Goal: Transaction & Acquisition: Book appointment/travel/reservation

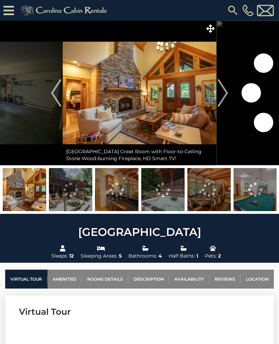
click at [224, 91] on img "Next" at bounding box center [222, 93] width 10 height 28
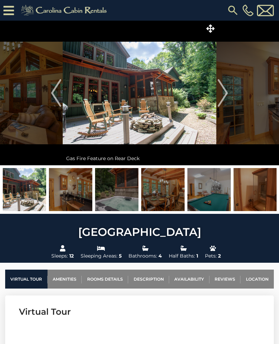
click at [226, 92] on img "Next" at bounding box center [222, 93] width 10 height 28
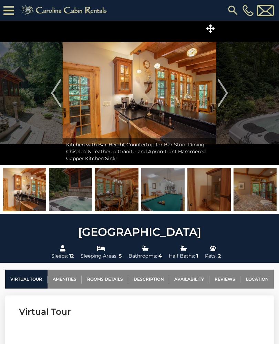
click at [223, 96] on img "Next" at bounding box center [222, 93] width 10 height 28
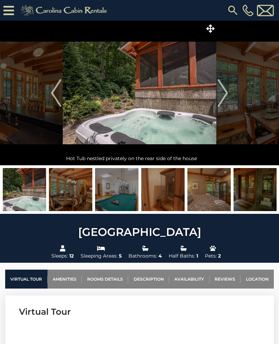
click at [223, 96] on img "Next" at bounding box center [222, 93] width 10 height 28
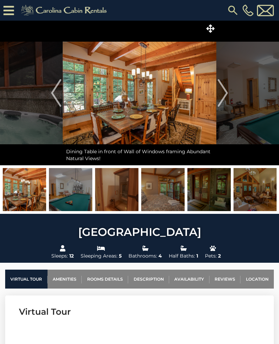
click at [224, 96] on img "Next" at bounding box center [222, 93] width 10 height 28
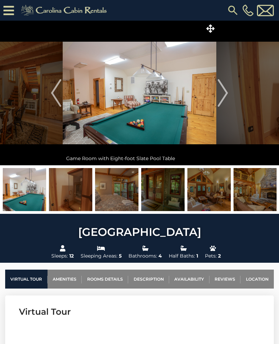
click at [227, 96] on img "Next" at bounding box center [222, 93] width 10 height 28
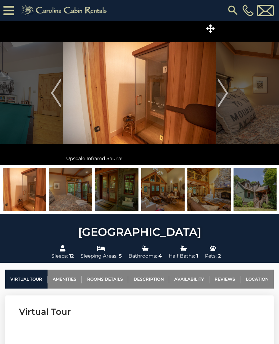
click at [227, 95] on img "Next" at bounding box center [222, 93] width 10 height 28
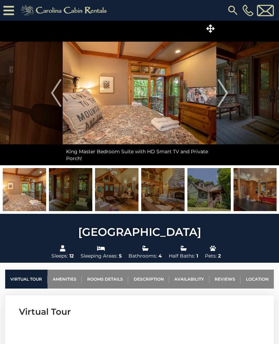
click at [226, 93] on img "Next" at bounding box center [222, 93] width 10 height 28
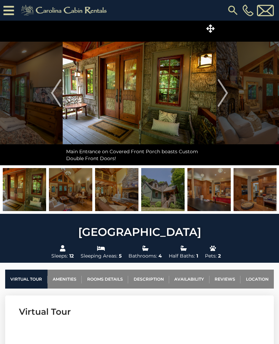
click at [225, 94] on img "Next" at bounding box center [222, 93] width 10 height 28
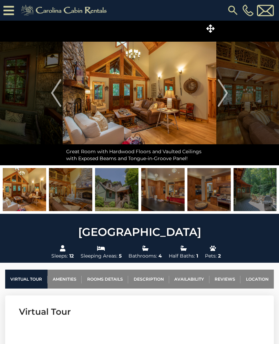
click at [228, 90] on img "Next" at bounding box center [222, 93] width 10 height 28
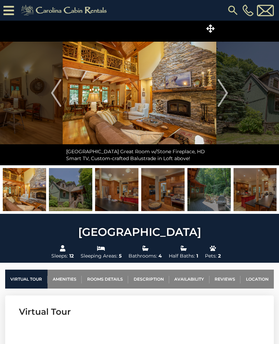
click at [227, 93] on img "Next" at bounding box center [222, 93] width 10 height 28
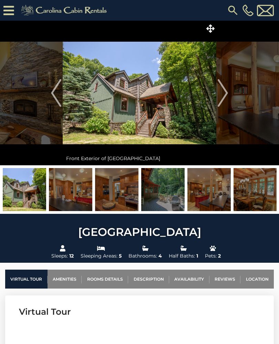
click at [226, 94] on img "Next" at bounding box center [222, 93] width 10 height 28
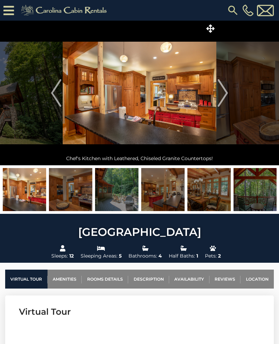
click at [227, 92] on img "Next" at bounding box center [222, 93] width 10 height 28
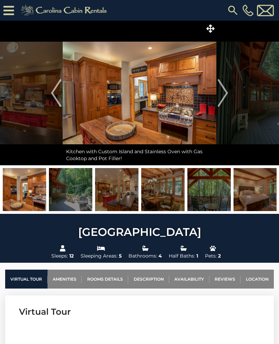
click at [228, 91] on button "Next" at bounding box center [222, 93] width 13 height 144
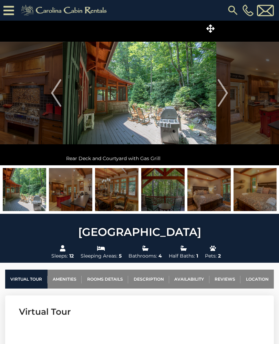
click at [226, 93] on img "Next" at bounding box center [222, 93] width 10 height 28
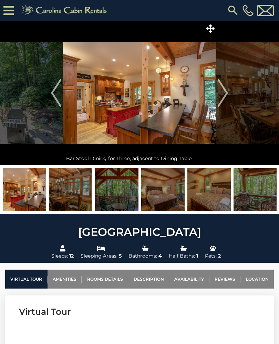
click at [225, 96] on img "Next" at bounding box center [222, 93] width 10 height 28
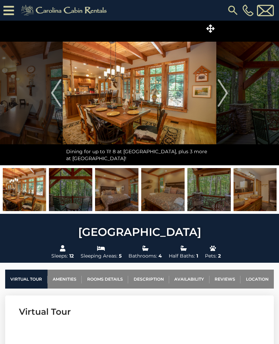
click at [226, 96] on img "Next" at bounding box center [222, 93] width 10 height 28
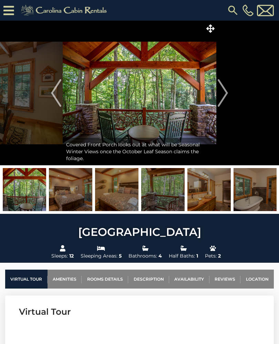
click at [226, 95] on img "Next" at bounding box center [222, 93] width 10 height 28
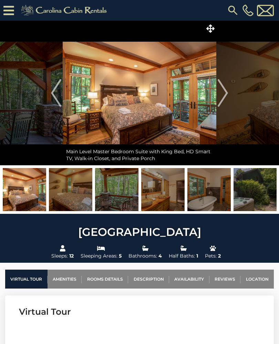
click at [225, 96] on img "Next" at bounding box center [222, 93] width 10 height 28
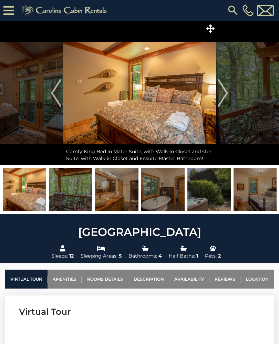
click at [226, 95] on img "Next" at bounding box center [222, 93] width 10 height 28
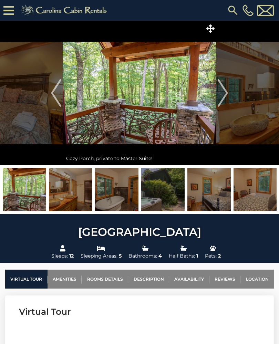
click at [226, 93] on img "Next" at bounding box center [222, 93] width 10 height 28
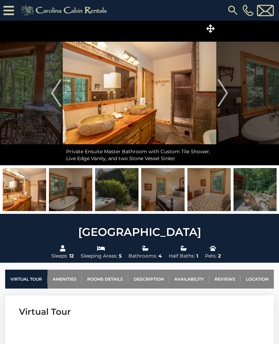
click at [224, 94] on img "Next" at bounding box center [222, 93] width 10 height 28
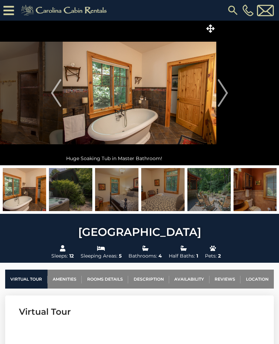
click at [225, 94] on img "Next" at bounding box center [222, 93] width 10 height 28
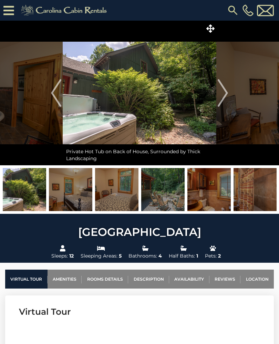
click at [224, 94] on img "Next" at bounding box center [222, 93] width 10 height 28
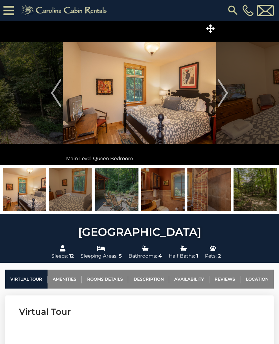
click at [224, 95] on img "Next" at bounding box center [222, 93] width 10 height 28
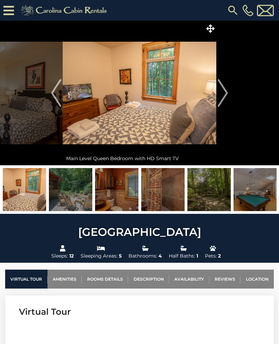
click at [225, 95] on img "Next" at bounding box center [222, 93] width 10 height 28
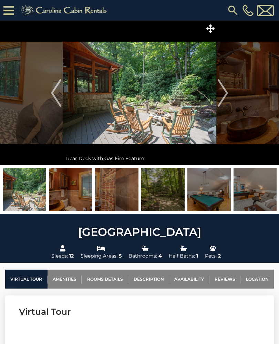
click at [225, 95] on img "Next" at bounding box center [222, 93] width 10 height 28
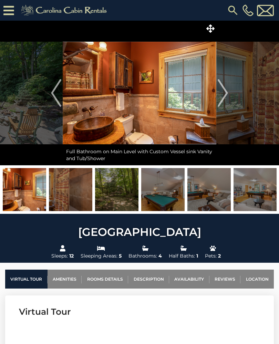
click at [224, 96] on img "Next" at bounding box center [222, 93] width 10 height 28
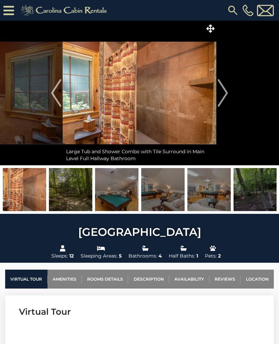
click at [224, 96] on img "Next" at bounding box center [222, 93] width 10 height 28
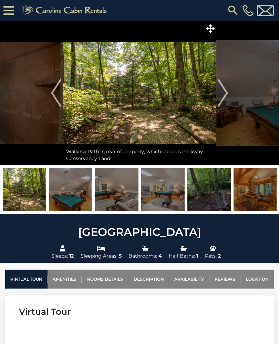
click at [222, 97] on img "Next" at bounding box center [222, 93] width 10 height 28
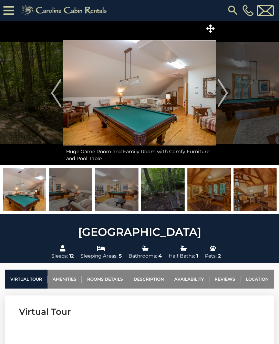
click at [224, 95] on img "Next" at bounding box center [222, 93] width 10 height 28
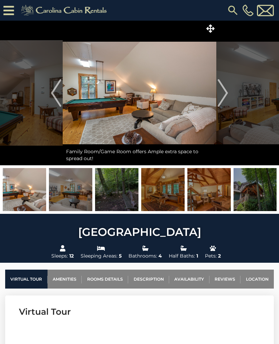
click at [225, 94] on img "Next" at bounding box center [222, 93] width 10 height 28
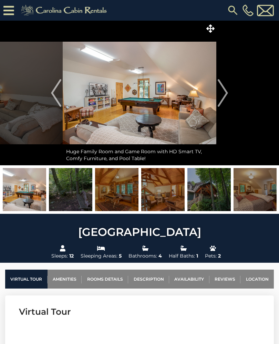
click at [226, 91] on img "Next" at bounding box center [222, 93] width 10 height 28
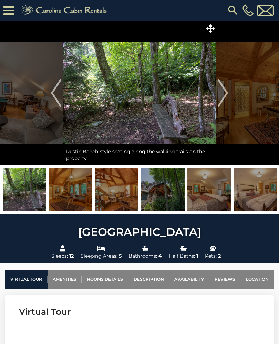
click at [225, 93] on img "Next" at bounding box center [222, 93] width 10 height 28
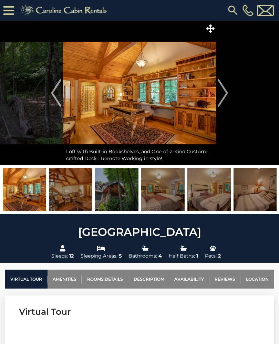
click at [226, 92] on img "Next" at bounding box center [222, 93] width 10 height 28
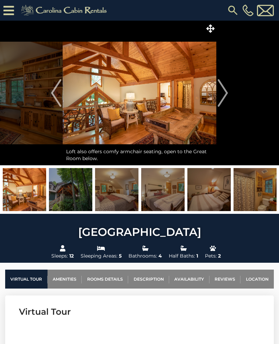
click at [225, 91] on img "Next" at bounding box center [222, 93] width 10 height 28
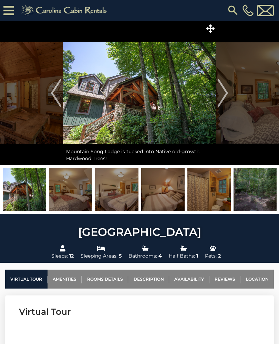
click at [225, 93] on img "Next" at bounding box center [222, 93] width 10 height 28
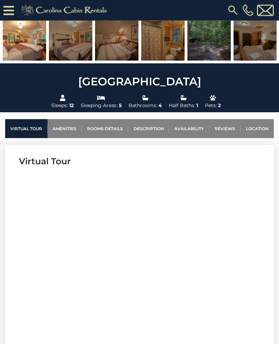
scroll to position [165, 0]
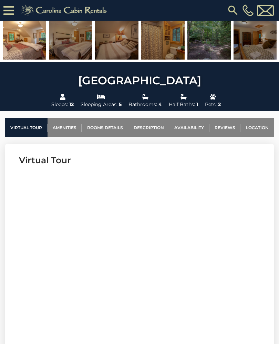
click at [66, 130] on link "Amenities" at bounding box center [64, 127] width 34 height 19
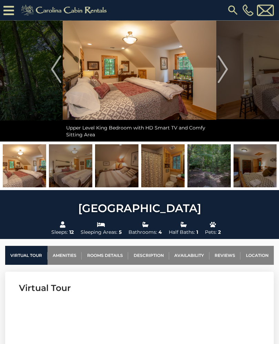
scroll to position [0, 0]
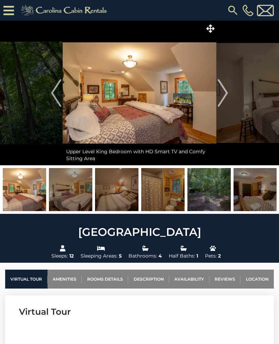
click at [223, 87] on img "Next" at bounding box center [222, 93] width 10 height 28
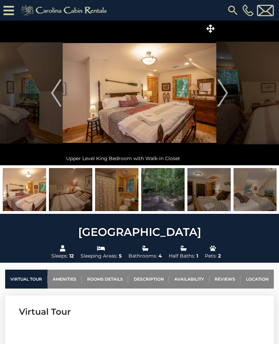
click at [223, 92] on img "Next" at bounding box center [222, 93] width 10 height 28
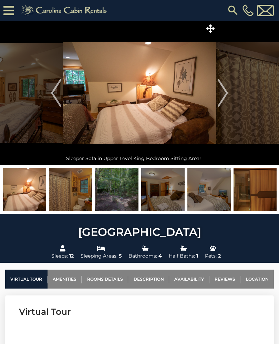
click at [223, 92] on img "Next" at bounding box center [222, 93] width 10 height 28
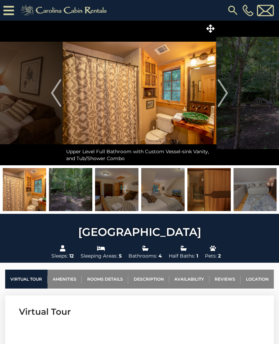
click at [221, 93] on img "Next" at bounding box center [222, 93] width 10 height 28
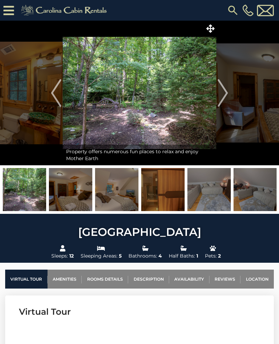
click at [223, 98] on img "Next" at bounding box center [222, 93] width 10 height 28
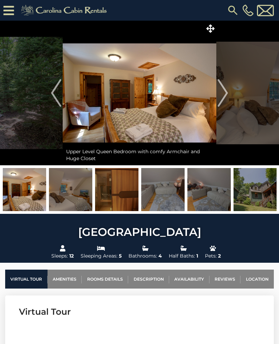
click at [224, 97] on img "Next" at bounding box center [222, 93] width 10 height 28
click at [225, 97] on img "Next" at bounding box center [222, 93] width 10 height 28
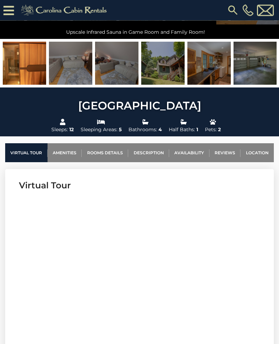
scroll to position [140, 0]
click at [193, 155] on link "Availability" at bounding box center [189, 152] width 40 height 19
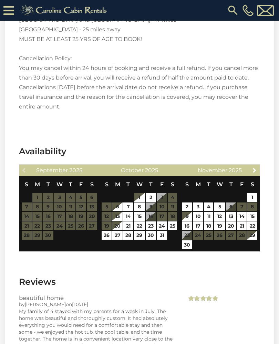
scroll to position [1966, 0]
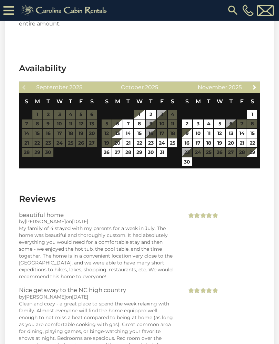
click at [251, 85] on span "Next" at bounding box center [254, 87] width 6 height 6
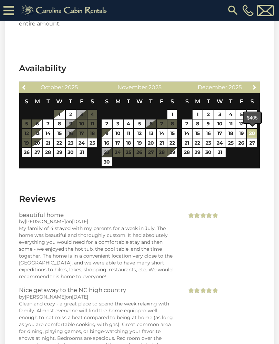
click at [253, 134] on link "20" at bounding box center [252, 133] width 10 height 9
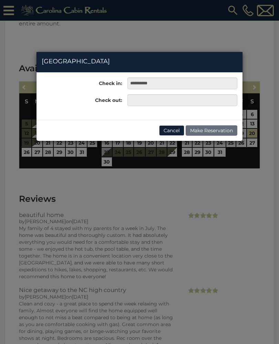
click at [251, 144] on div "**********" at bounding box center [139, 172] width 279 height 344
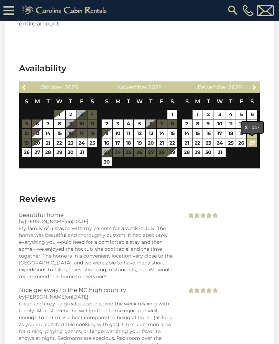
click at [251, 145] on link "27" at bounding box center [252, 142] width 10 height 9
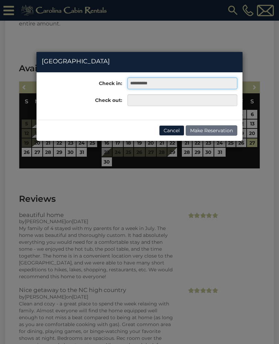
click at [162, 88] on input "**********" at bounding box center [182, 83] width 110 height 12
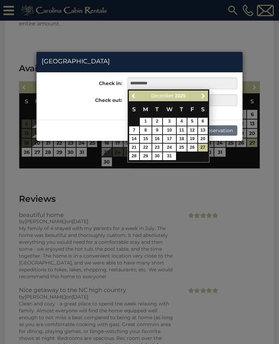
click at [251, 132] on div "**********" at bounding box center [139, 172] width 279 height 344
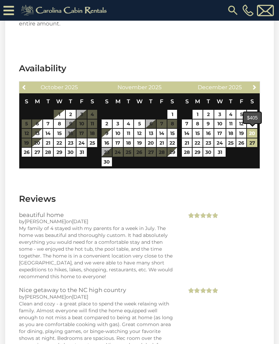
click at [249, 132] on link "20" at bounding box center [252, 133] width 10 height 9
type input "**********"
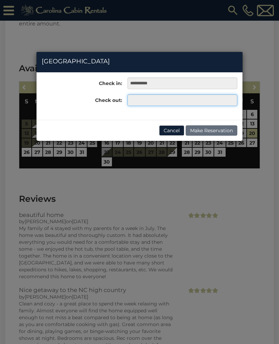
click at [132, 105] on input "text" at bounding box center [182, 100] width 110 height 12
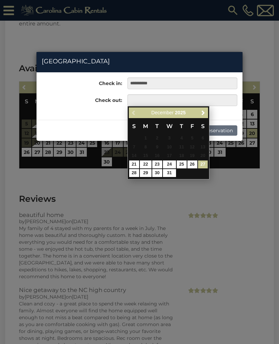
click at [204, 161] on link "27" at bounding box center [203, 164] width 10 height 8
type input "**********"
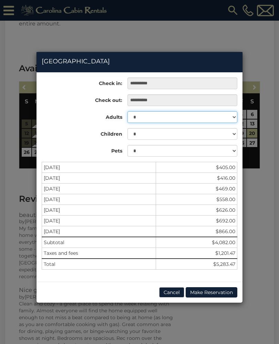
click at [230, 115] on select "* * * * * * * * * ** ** **" at bounding box center [182, 117] width 110 height 12
click at [232, 119] on select "* * * * * * * * * ** ** **" at bounding box center [182, 117] width 110 height 12
click at [231, 121] on select "* * * * * * * * * ** ** **" at bounding box center [182, 117] width 110 height 12
click at [231, 118] on select "* * * * * * * * * ** ** **" at bounding box center [182, 117] width 110 height 12
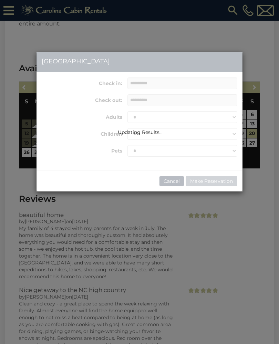
click at [229, 100] on div "Updating Results.." at bounding box center [139, 121] width 206 height 139
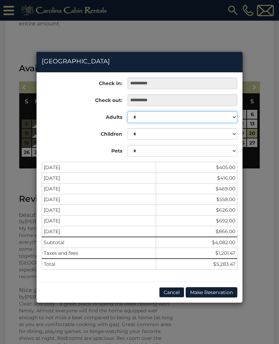
click at [230, 118] on select "* * * * * * * * * ** ** **" at bounding box center [182, 117] width 110 height 12
select select "*"
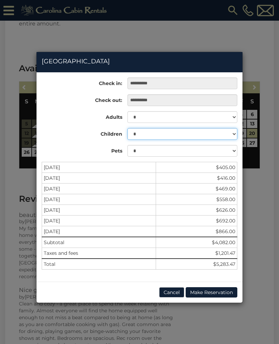
click at [232, 133] on select "* * * * * * * * * * ** ** **" at bounding box center [182, 134] width 110 height 12
select select "*"
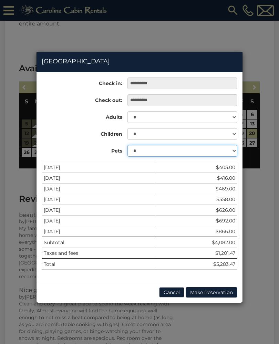
click at [231, 148] on select "* * *" at bounding box center [182, 151] width 110 height 12
select select "*"
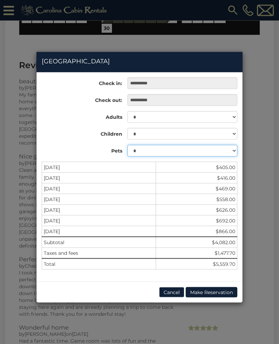
scroll to position [2100, 0]
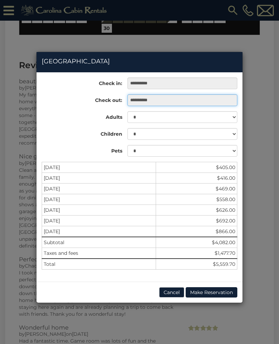
click at [191, 102] on input "**********" at bounding box center [182, 100] width 110 height 12
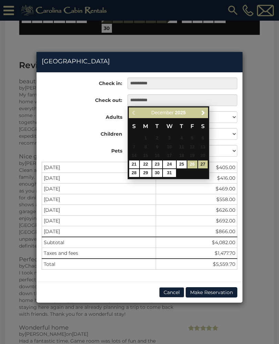
click at [190, 163] on link "26" at bounding box center [192, 164] width 10 height 8
type input "**********"
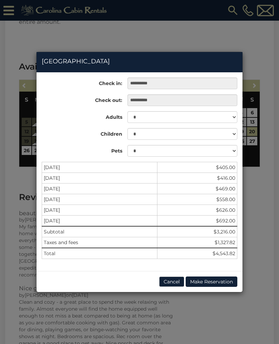
scroll to position [1967, 0]
click at [66, 31] on div "**********" at bounding box center [139, 172] width 279 height 344
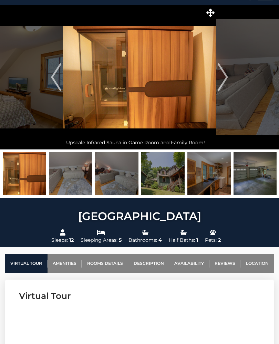
scroll to position [0, 0]
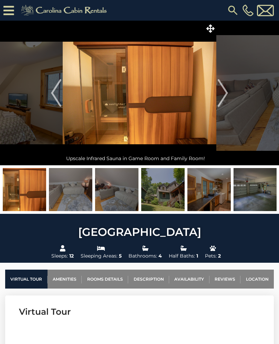
click at [59, 14] on img at bounding box center [65, 10] width 95 height 14
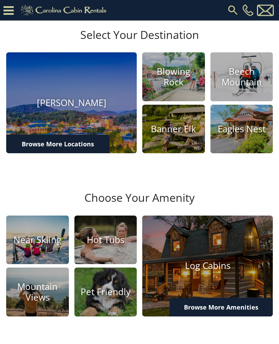
scroll to position [163, 0]
click at [187, 101] on img at bounding box center [173, 76] width 63 height 49
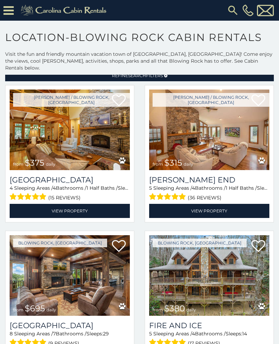
scroll to position [20, 0]
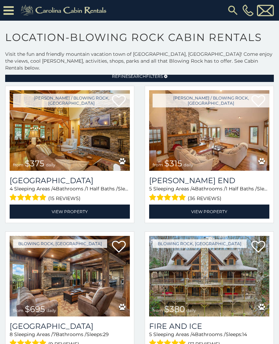
click at [227, 123] on img at bounding box center [209, 130] width 120 height 80
click at [225, 124] on img at bounding box center [209, 130] width 120 height 80
click at [228, 176] on h3 "[PERSON_NAME] End" at bounding box center [209, 180] width 120 height 9
click at [230, 176] on h3 "[PERSON_NAME] End" at bounding box center [209, 180] width 120 height 9
click at [229, 204] on link "View Property" at bounding box center [209, 211] width 120 height 14
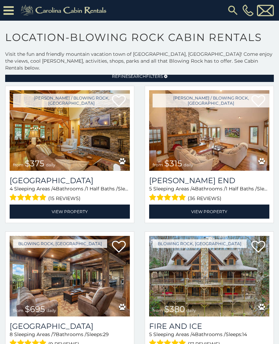
click at [228, 204] on link "View Property" at bounding box center [209, 211] width 120 height 14
click at [223, 204] on link "View Property" at bounding box center [209, 211] width 120 height 14
click at [227, 206] on link "View Property" at bounding box center [209, 211] width 120 height 14
click at [209, 209] on link "View Property" at bounding box center [209, 211] width 120 height 14
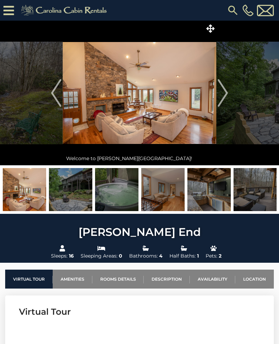
click at [217, 90] on img "Next" at bounding box center [222, 93] width 10 height 28
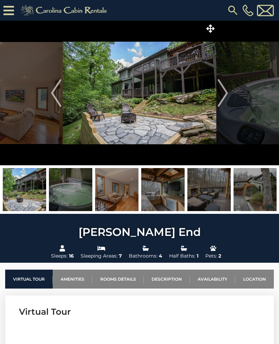
click at [226, 94] on img "Next" at bounding box center [222, 93] width 10 height 28
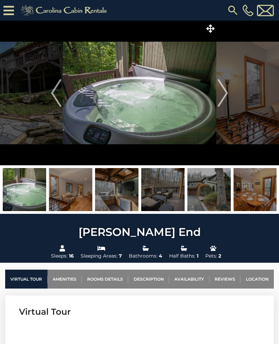
click at [225, 97] on img "Next" at bounding box center [222, 93] width 10 height 28
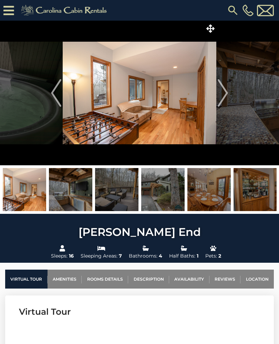
click at [228, 94] on button "Next" at bounding box center [222, 93] width 13 height 144
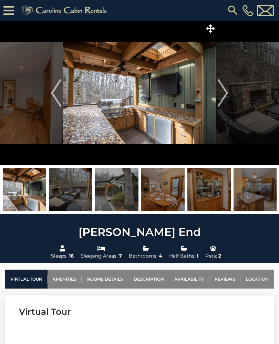
click at [221, 99] on img "Next" at bounding box center [222, 93] width 10 height 28
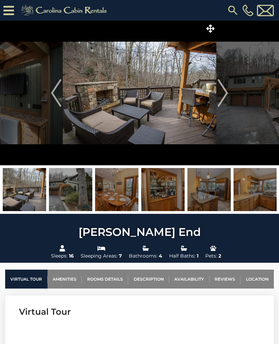
click at [225, 93] on img "Next" at bounding box center [222, 93] width 10 height 28
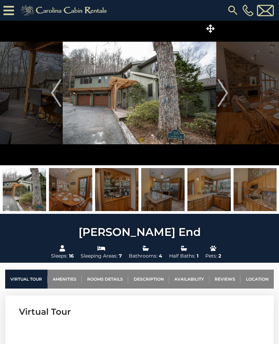
click at [225, 94] on img "Next" at bounding box center [222, 93] width 10 height 28
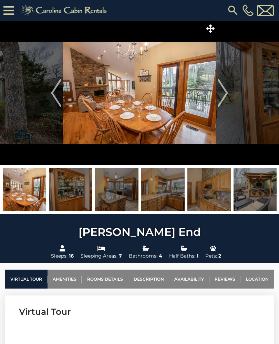
click at [224, 94] on img "Next" at bounding box center [222, 93] width 10 height 28
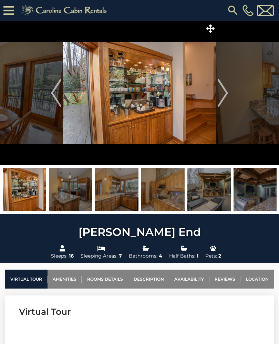
click at [223, 95] on img "Next" at bounding box center [222, 93] width 10 height 28
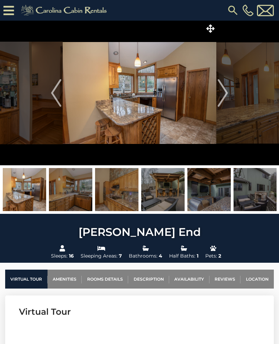
click at [59, 86] on img "Previous" at bounding box center [56, 93] width 10 height 28
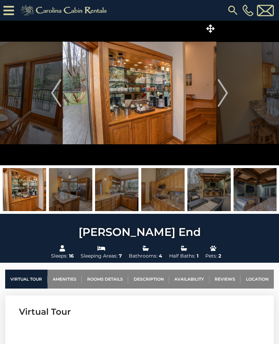
scroll to position [2, 0]
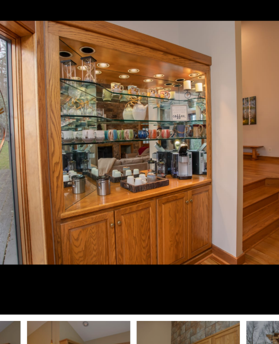
click at [101, 63] on img at bounding box center [139, 104] width 153 height 144
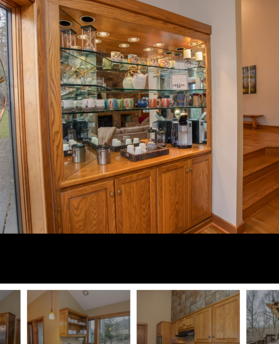
scroll to position [0, 0]
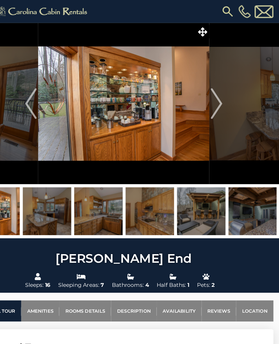
click at [217, 89] on img "Next" at bounding box center [222, 93] width 10 height 28
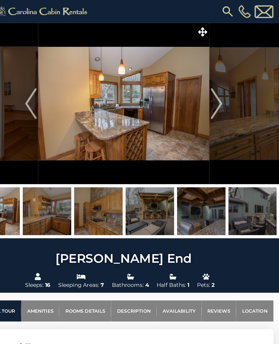
click at [217, 96] on img "Next" at bounding box center [222, 93] width 10 height 28
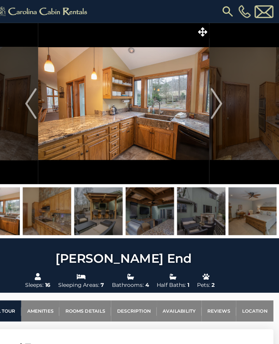
click at [217, 97] on img "Next" at bounding box center [222, 93] width 10 height 28
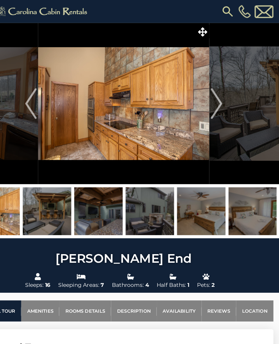
click at [217, 97] on img "Next" at bounding box center [222, 93] width 10 height 28
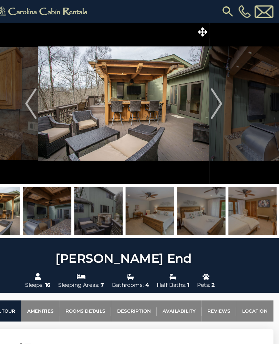
click at [51, 89] on img "Previous" at bounding box center [56, 93] width 10 height 28
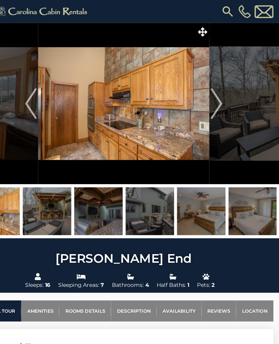
click at [217, 98] on img "Next" at bounding box center [222, 93] width 10 height 28
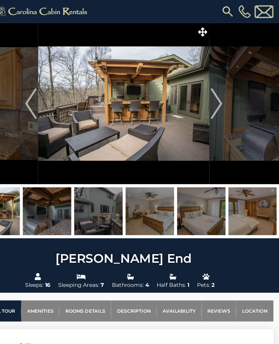
click at [217, 100] on img "Next" at bounding box center [222, 93] width 10 height 28
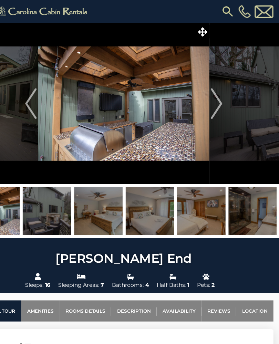
click at [217, 100] on img "Next" at bounding box center [222, 93] width 10 height 28
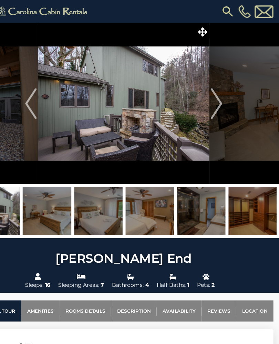
click at [217, 99] on img "Next" at bounding box center [222, 93] width 10 height 28
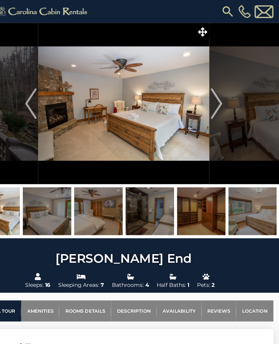
click at [217, 99] on img "Next" at bounding box center [222, 93] width 10 height 28
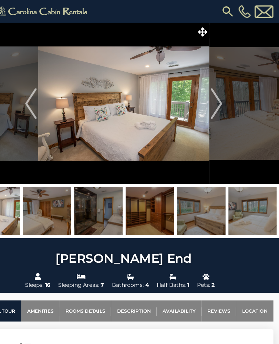
click at [217, 98] on img "Next" at bounding box center [222, 93] width 10 height 28
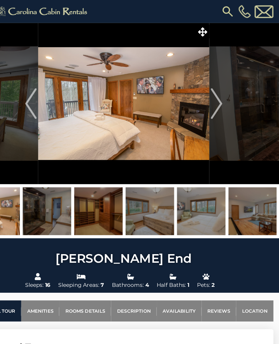
click at [217, 98] on img "Next" at bounding box center [222, 93] width 10 height 28
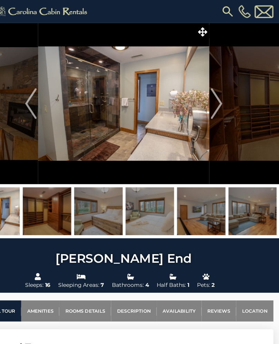
click at [217, 98] on img "Next" at bounding box center [222, 93] width 10 height 28
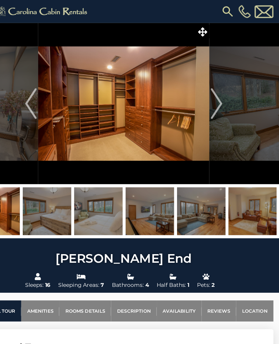
click at [217, 98] on img "Next" at bounding box center [222, 93] width 10 height 28
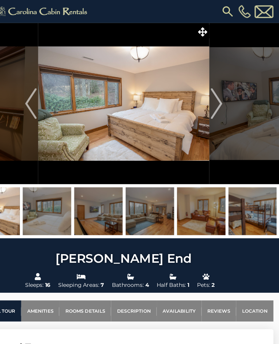
click at [217, 98] on img "Next" at bounding box center [222, 93] width 10 height 28
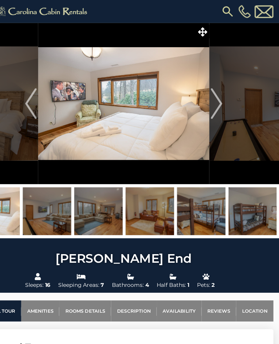
click at [217, 99] on img "Next" at bounding box center [222, 93] width 10 height 28
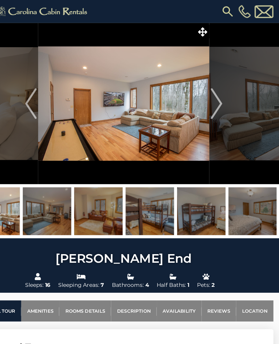
click at [217, 98] on img "Next" at bounding box center [222, 93] width 10 height 28
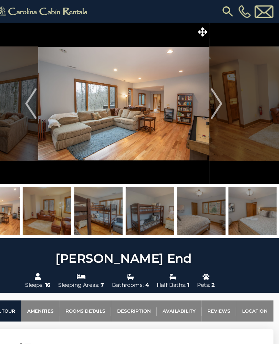
click at [217, 97] on img "Next" at bounding box center [222, 93] width 10 height 28
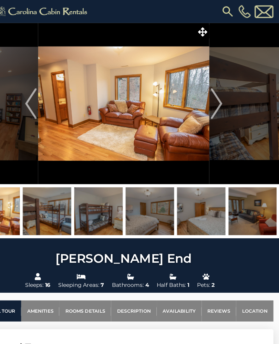
click at [217, 99] on img "Next" at bounding box center [222, 93] width 10 height 28
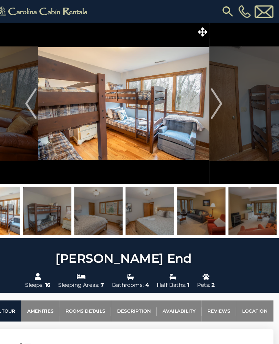
click at [217, 100] on img "Next" at bounding box center [222, 93] width 10 height 28
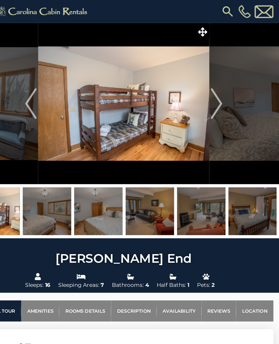
click at [217, 99] on img "Next" at bounding box center [222, 93] width 10 height 28
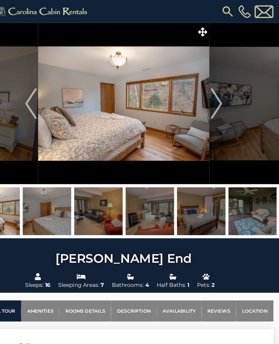
click at [217, 98] on img "Next" at bounding box center [222, 93] width 10 height 28
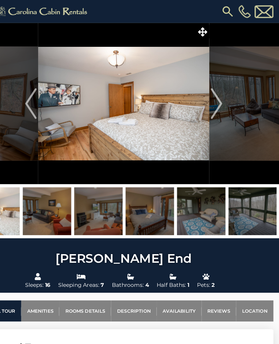
click at [217, 98] on img "Next" at bounding box center [222, 93] width 10 height 28
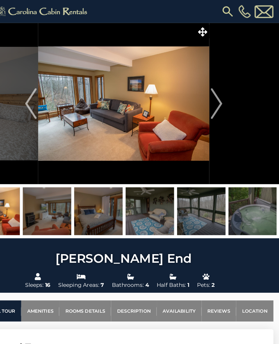
click at [217, 98] on img "Next" at bounding box center [222, 93] width 10 height 28
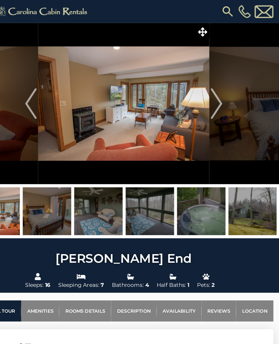
click at [217, 99] on img "Next" at bounding box center [222, 93] width 10 height 28
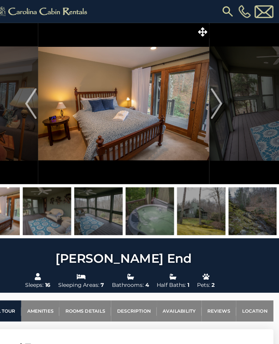
click at [217, 100] on img "Next" at bounding box center [222, 93] width 10 height 28
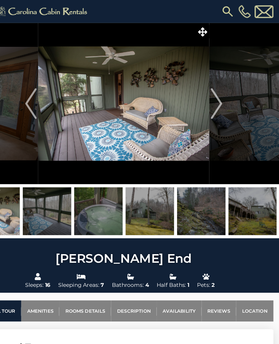
click at [217, 98] on img "Next" at bounding box center [222, 93] width 10 height 28
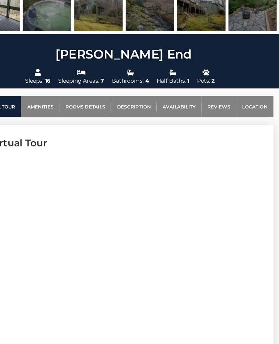
scroll to position [173, 0]
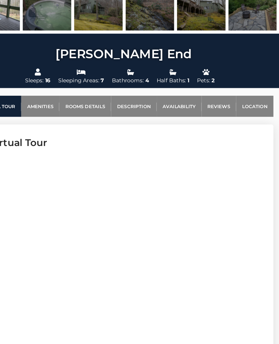
click at [209, 110] on link "Reviews" at bounding box center [224, 119] width 31 height 19
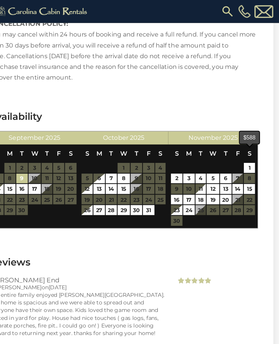
scroll to position [1670, 0]
click at [251, 121] on span "Next" at bounding box center [254, 124] width 6 height 6
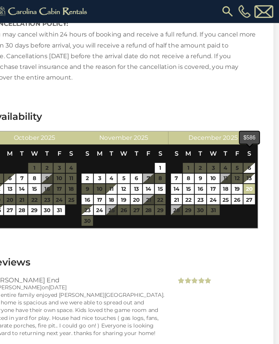
click at [247, 165] on link "20" at bounding box center [252, 169] width 10 height 9
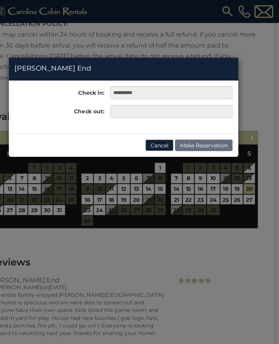
click at [225, 151] on div "**********" at bounding box center [139, 172] width 279 height 344
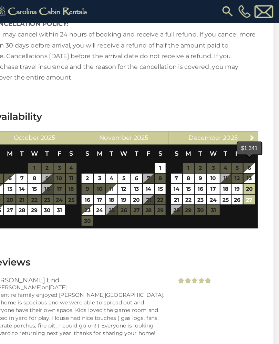
click at [247, 175] on link "27" at bounding box center [252, 179] width 10 height 9
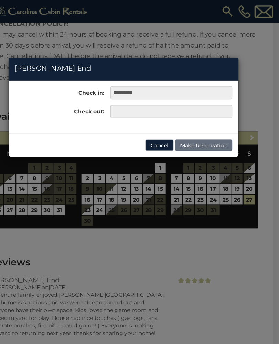
click at [226, 137] on div "**********" at bounding box center [139, 172] width 279 height 344
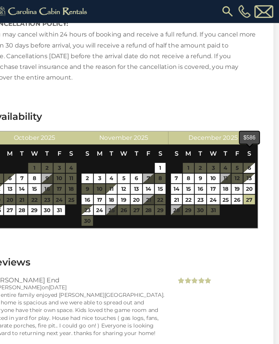
click at [247, 165] on link "20" at bounding box center [252, 169] width 10 height 9
type input "**********"
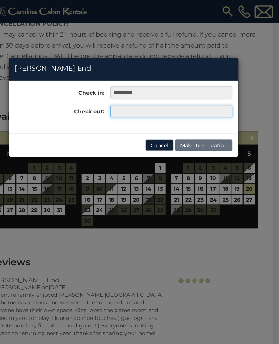
click at [185, 97] on input "text" at bounding box center [182, 100] width 110 height 12
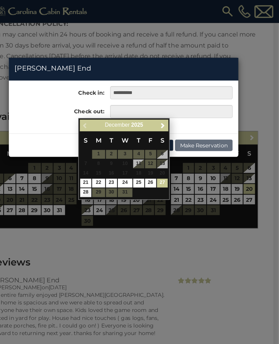
click at [169, 164] on link "27" at bounding box center [174, 164] width 10 height 8
type input "**********"
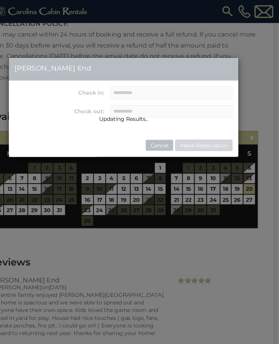
click at [248, 54] on div "**********" at bounding box center [139, 172] width 279 height 344
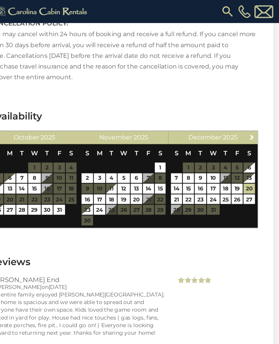
scroll to position [1671, 0]
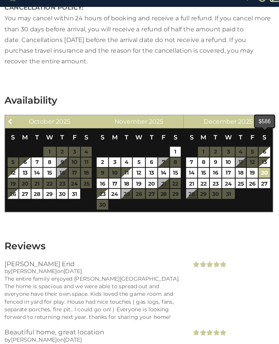
click at [247, 165] on link "20" at bounding box center [252, 169] width 10 height 9
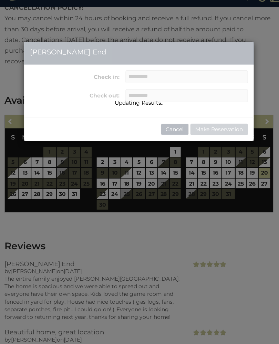
click at [72, 85] on div "Updating Results.." at bounding box center [139, 96] width 206 height 27
click at [122, 67] on div "Updating Results.." at bounding box center [139, 96] width 206 height 89
click at [108, 115] on div "Updating Results.." at bounding box center [139, 96] width 206 height 89
click at [106, 122] on div "Updating Results.." at bounding box center [139, 96] width 206 height 89
click at [197, 119] on div "Updating Results.." at bounding box center [139, 96] width 206 height 89
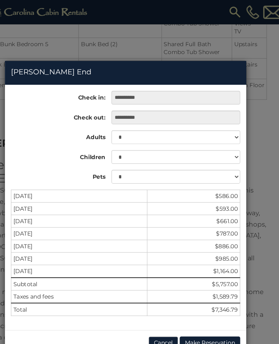
scroll to position [1038, 0]
